Goal: Task Accomplishment & Management: Manage account settings

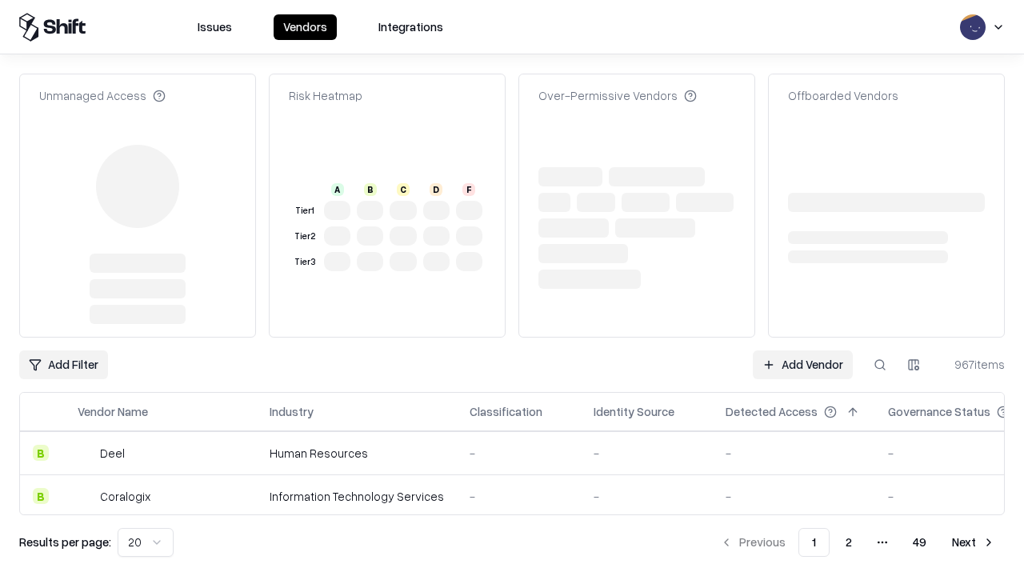
click at [802, 350] on link "Add Vendor" at bounding box center [803, 364] width 100 height 29
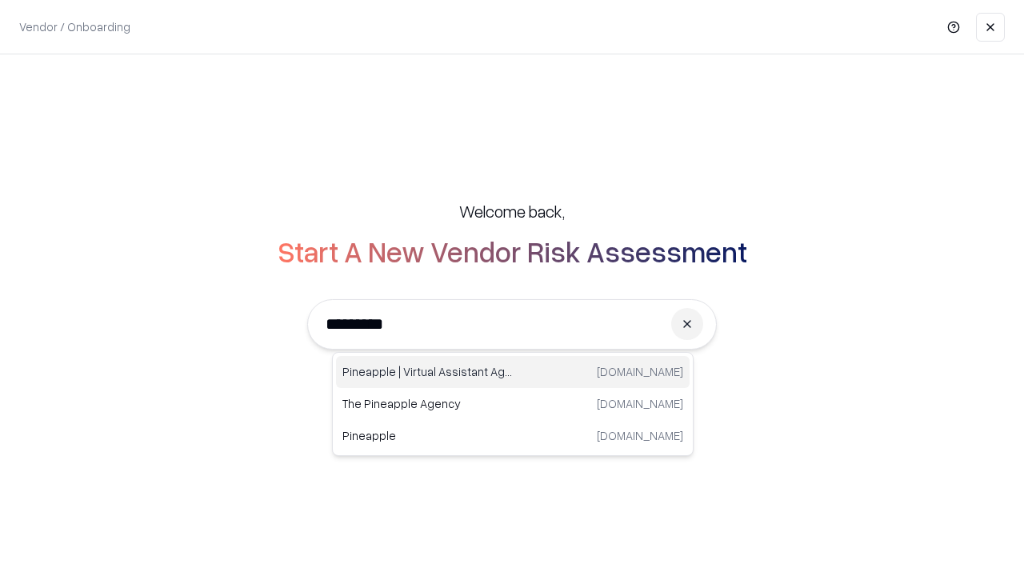
click at [513, 372] on div "Pineapple | Virtual Assistant Agency [DOMAIN_NAME]" at bounding box center [513, 372] width 354 height 32
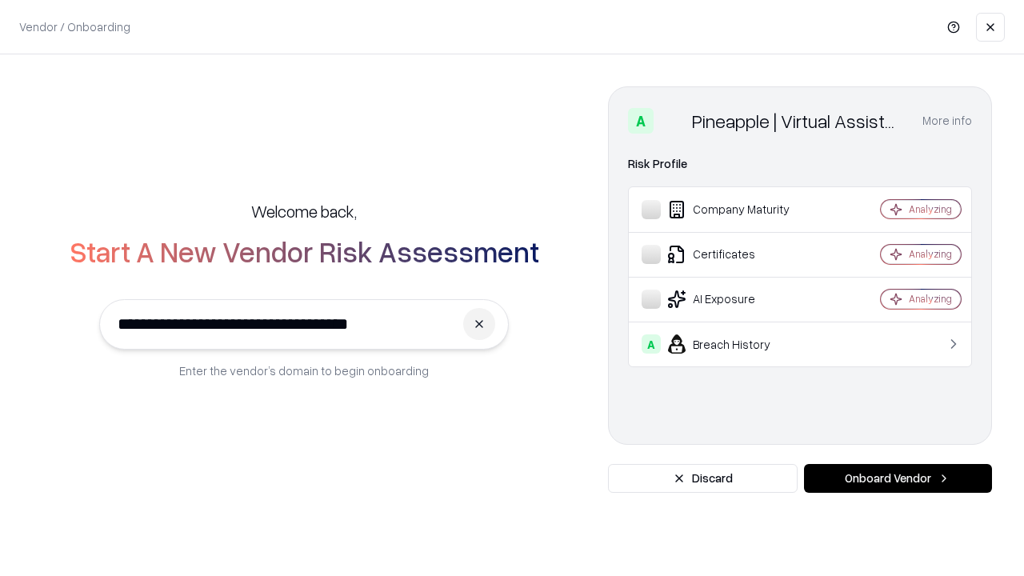
type input "**********"
click at [898, 478] on button "Onboard Vendor" at bounding box center [898, 478] width 188 height 29
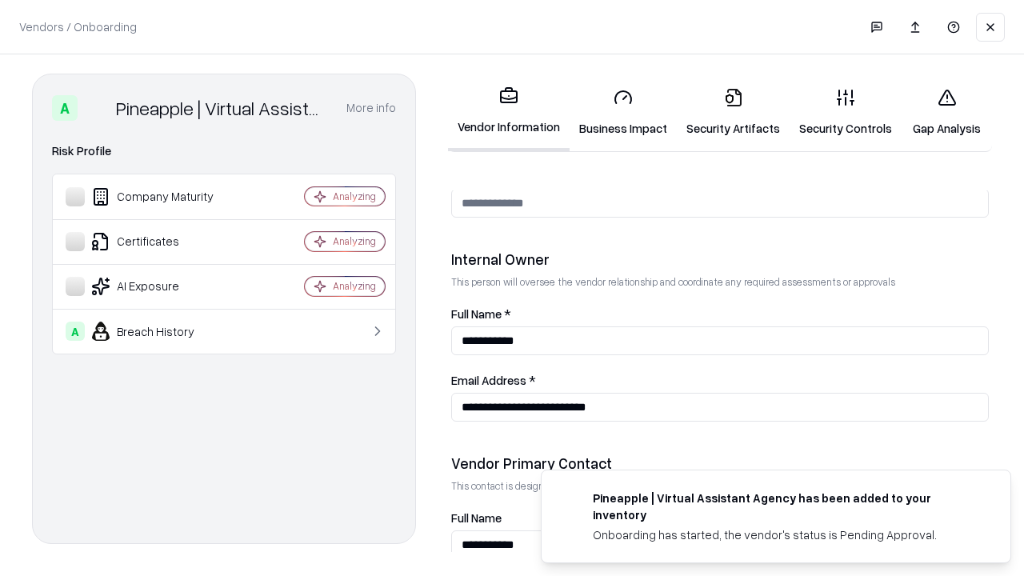
scroll to position [829, 0]
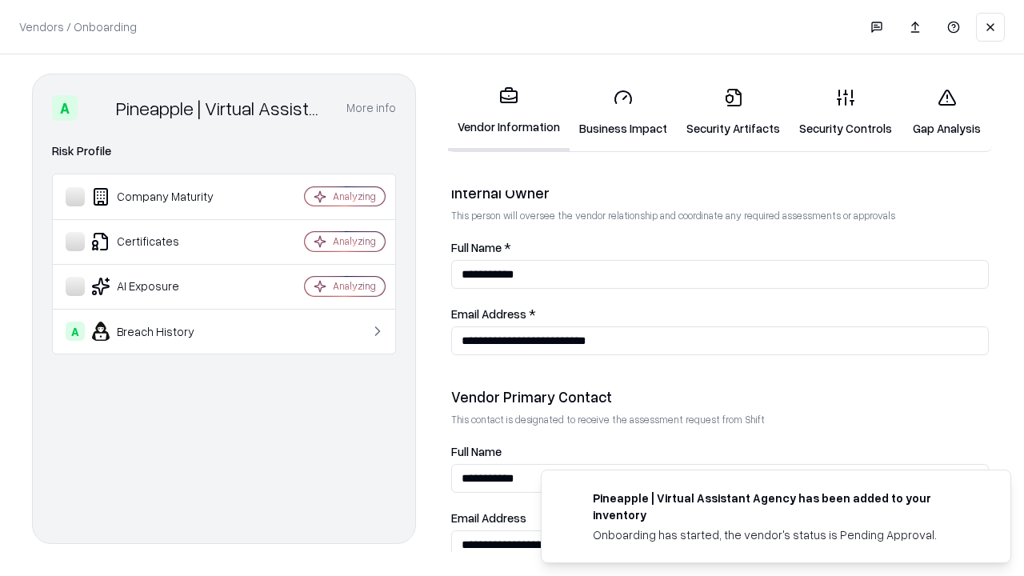
click at [623, 112] on link "Business Impact" at bounding box center [623, 112] width 107 height 74
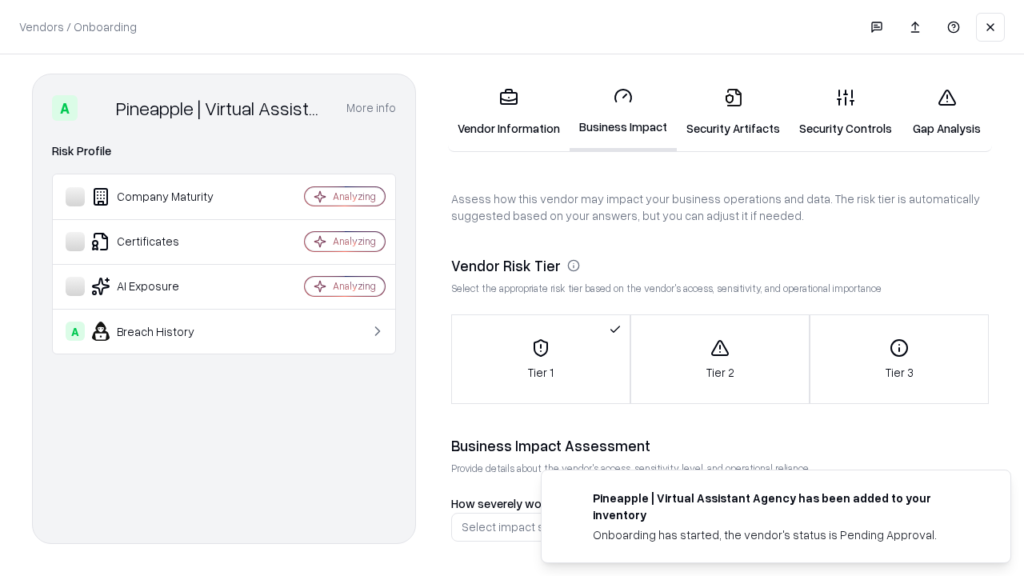
click at [733, 112] on link "Security Artifacts" at bounding box center [733, 112] width 113 height 74
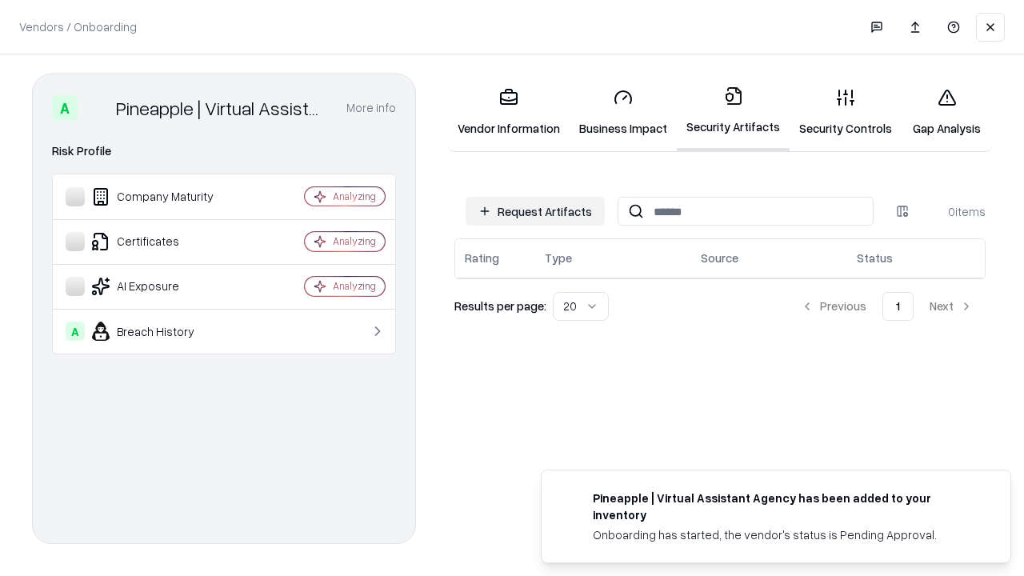
click at [535, 211] on button "Request Artifacts" at bounding box center [535, 211] width 139 height 29
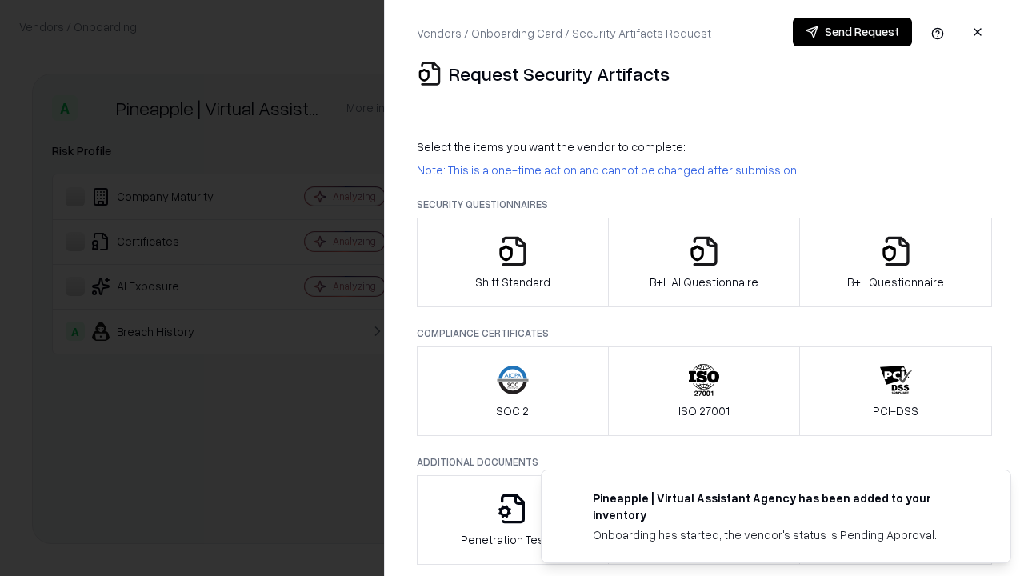
click at [512, 262] on icon "button" at bounding box center [513, 251] width 32 height 32
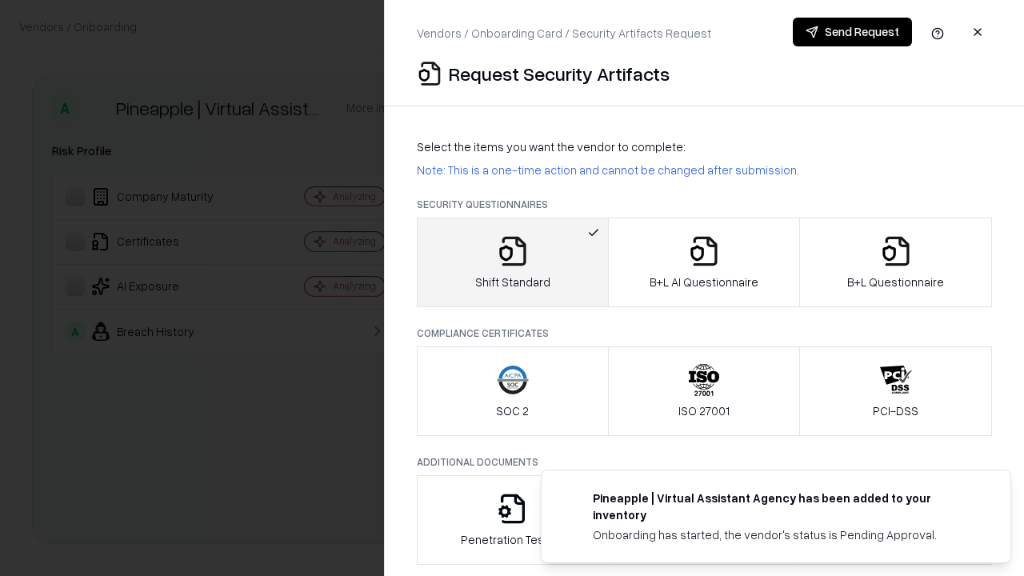
click at [852, 32] on button "Send Request" at bounding box center [852, 32] width 119 height 29
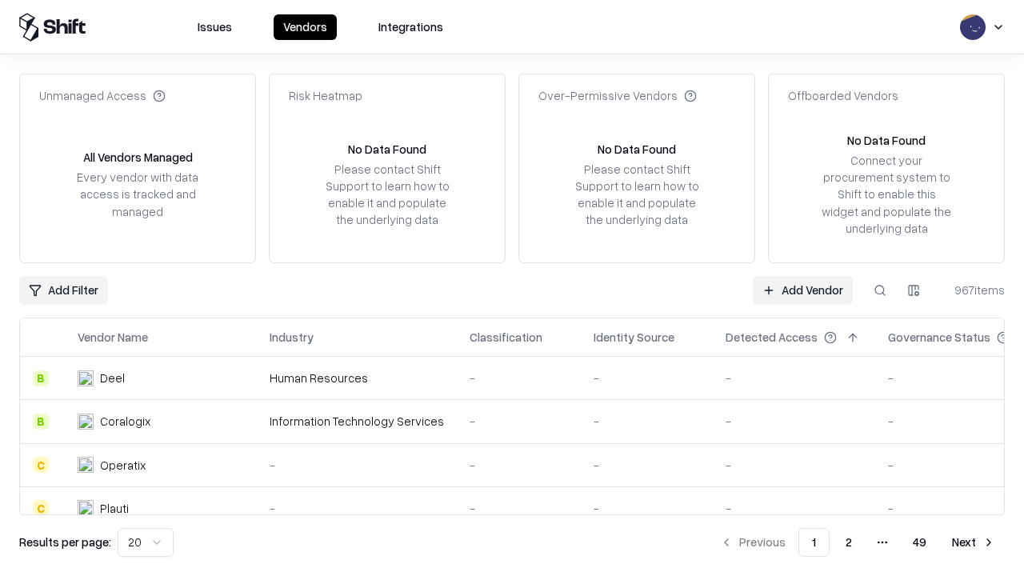
click at [880, 290] on button at bounding box center [880, 290] width 29 height 29
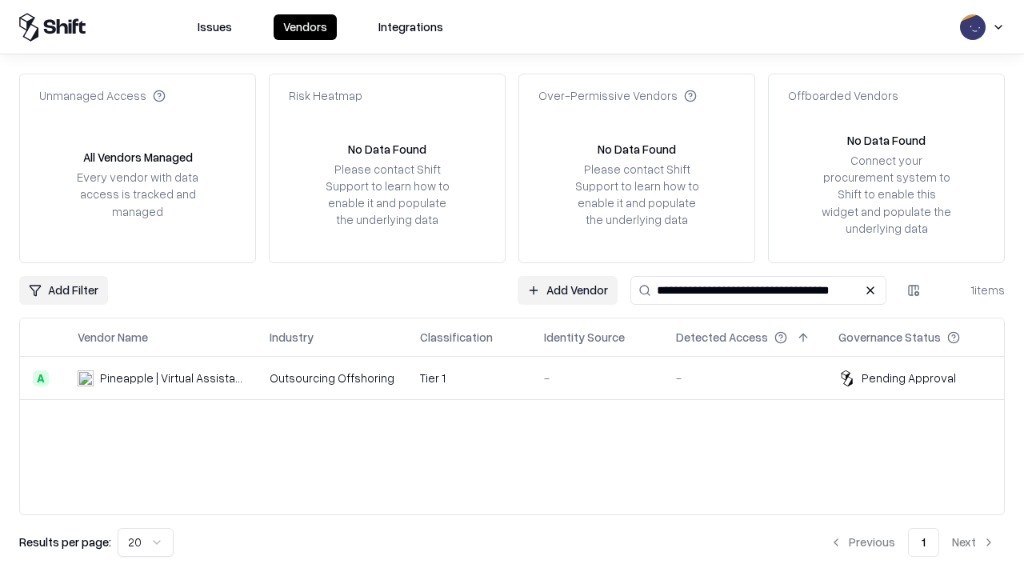
type input "**********"
click at [522, 378] on td "Tier 1" at bounding box center [469, 378] width 124 height 43
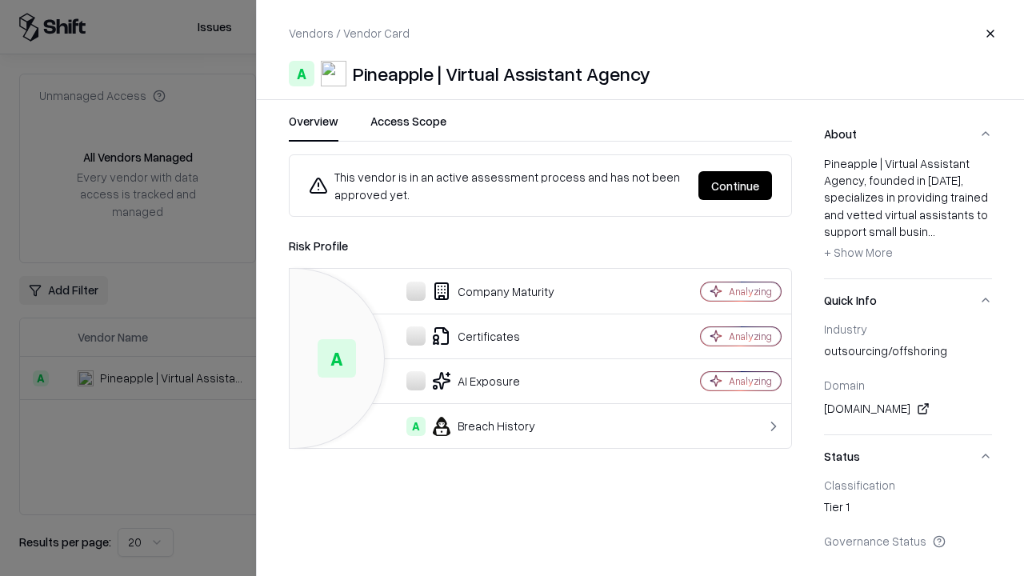
click at [735, 186] on button "Continue" at bounding box center [735, 185] width 74 height 29
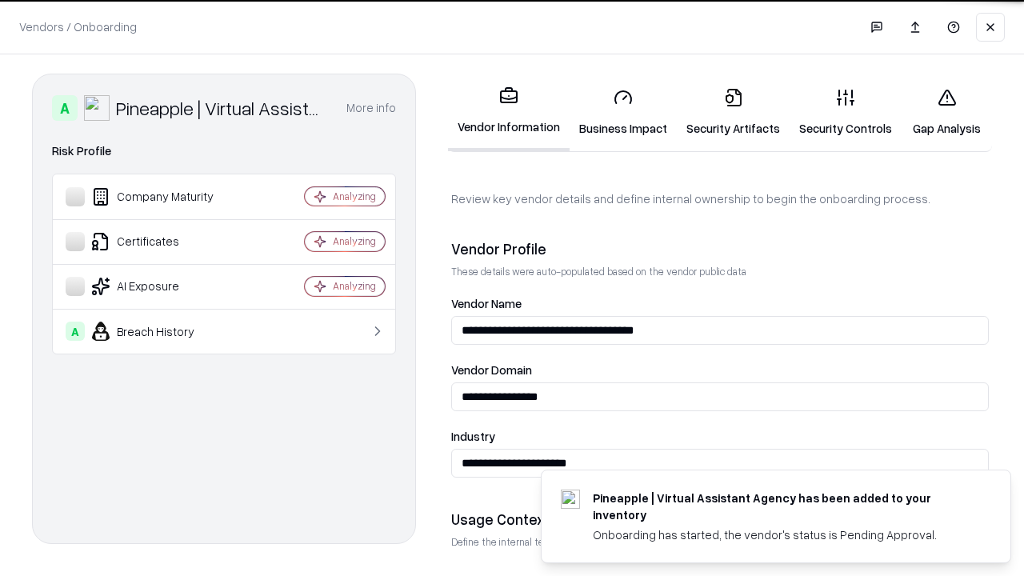
click at [733, 112] on link "Security Artifacts" at bounding box center [733, 112] width 113 height 74
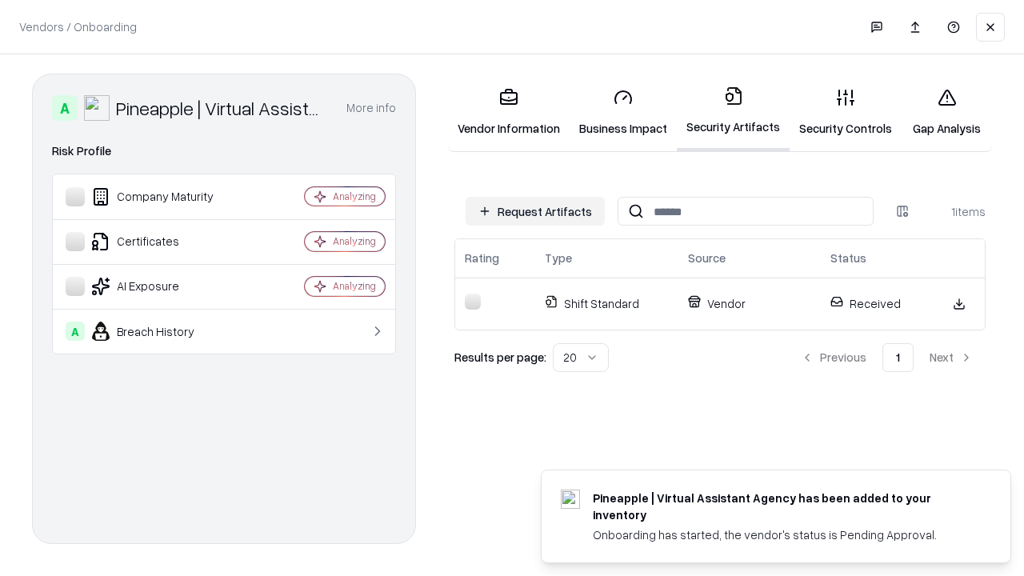
click at [946, 112] on link "Gap Analysis" at bounding box center [947, 112] width 90 height 74
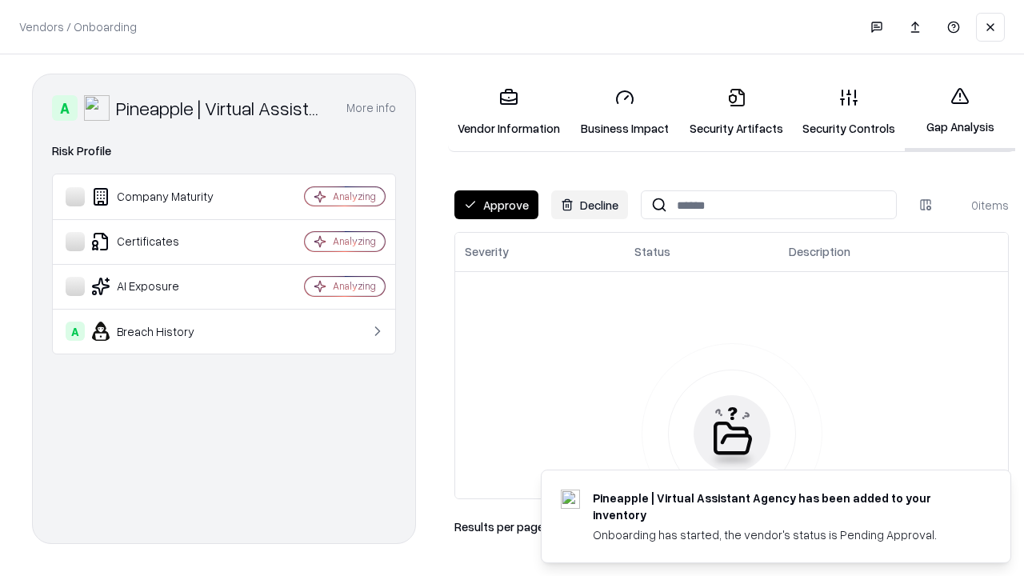
click at [496, 205] on button "Approve" at bounding box center [496, 204] width 84 height 29
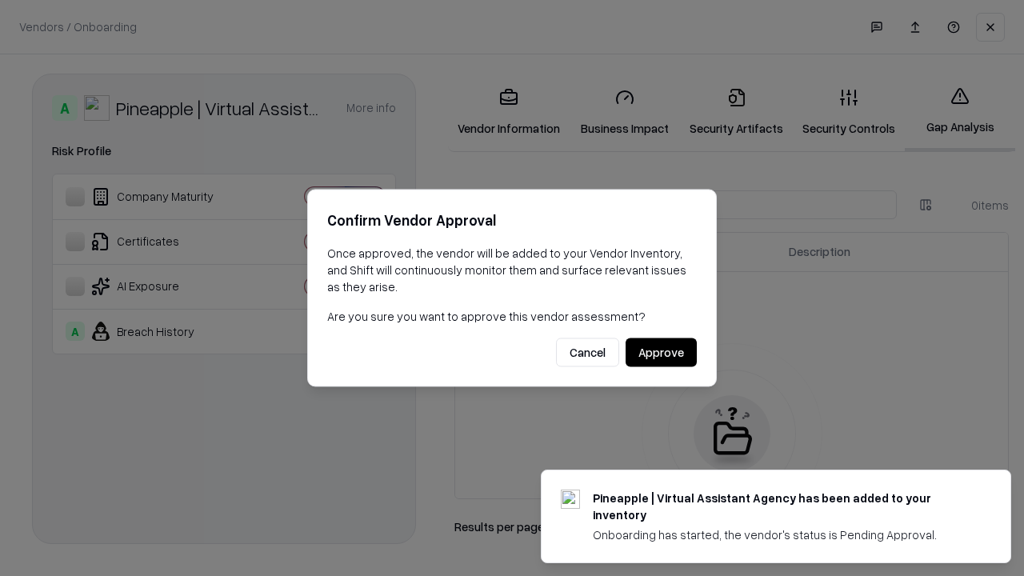
click at [661, 352] on button "Approve" at bounding box center [661, 352] width 71 height 29
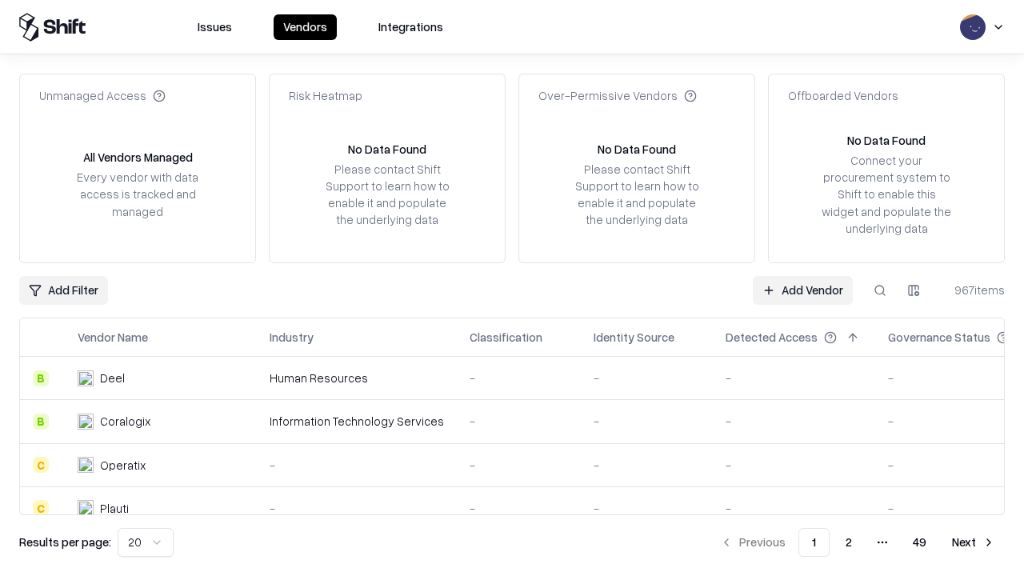
type input "**********"
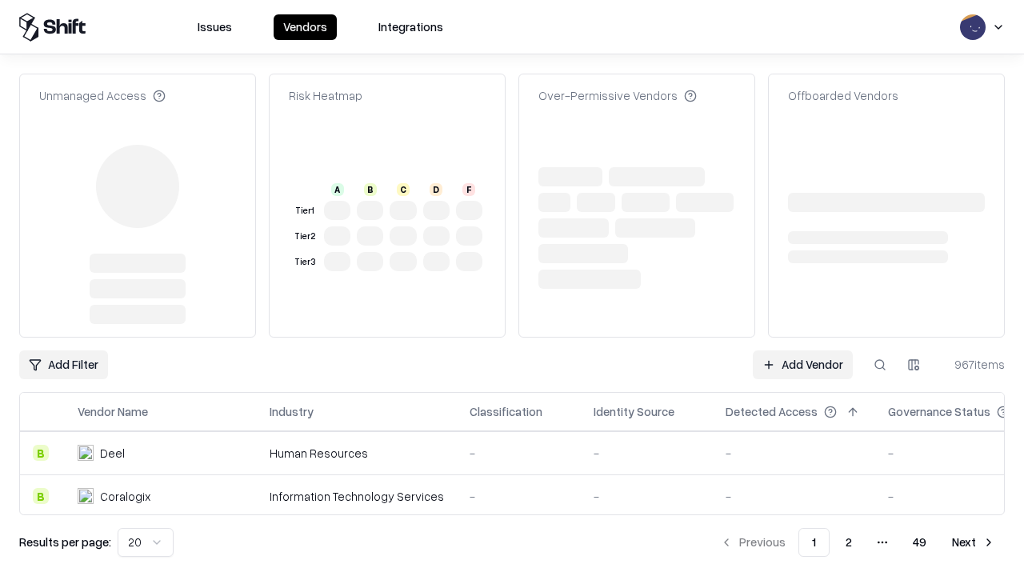
click at [802, 350] on link "Add Vendor" at bounding box center [803, 364] width 100 height 29
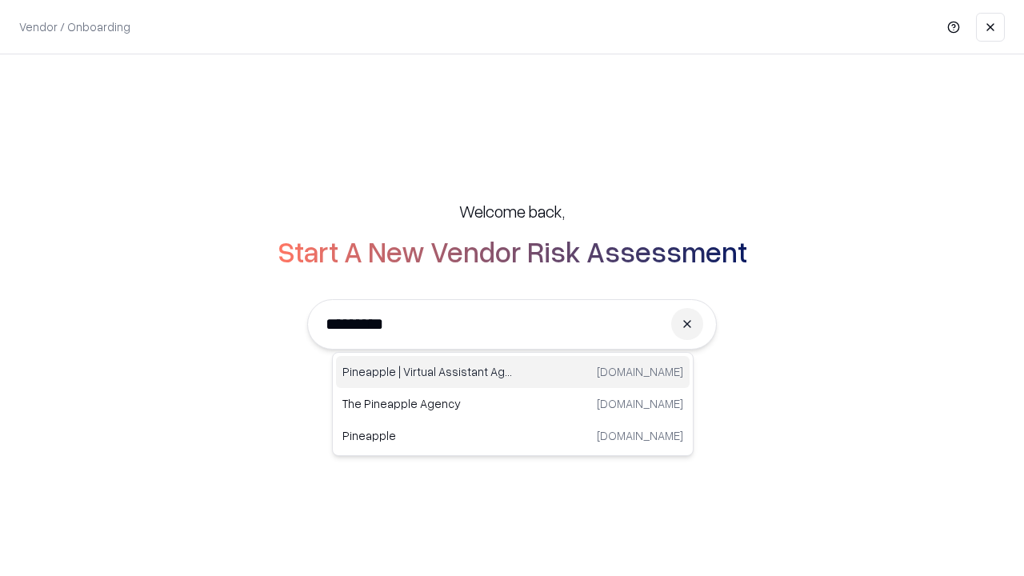
click at [513, 372] on div "Pineapple | Virtual Assistant Agency trypineapple.com" at bounding box center [513, 372] width 354 height 32
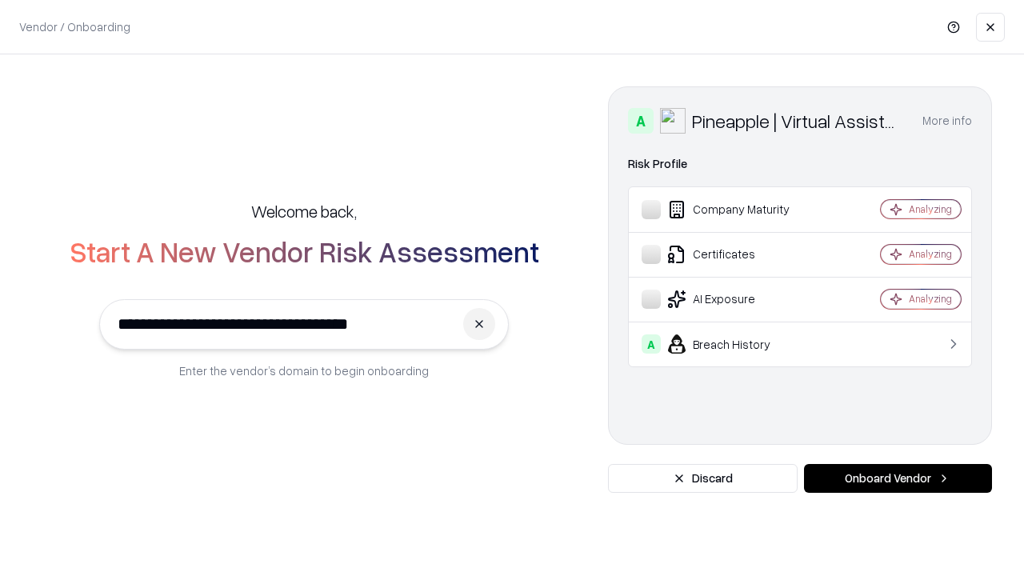
type input "**********"
click at [898, 478] on button "Onboard Vendor" at bounding box center [898, 478] width 188 height 29
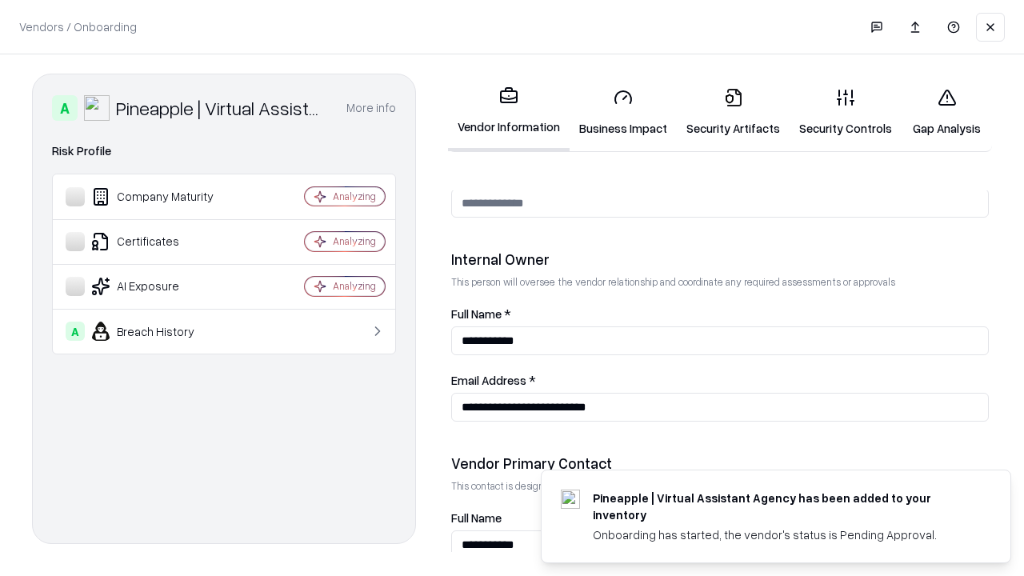
scroll to position [829, 0]
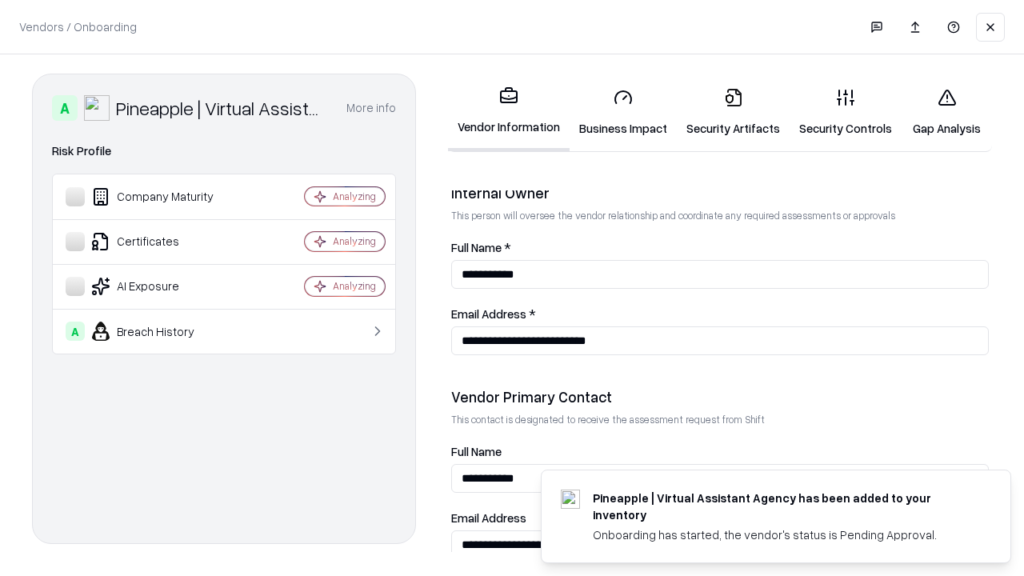
click at [946, 112] on link "Gap Analysis" at bounding box center [947, 112] width 90 height 74
